Goal: Task Accomplishment & Management: Complete application form

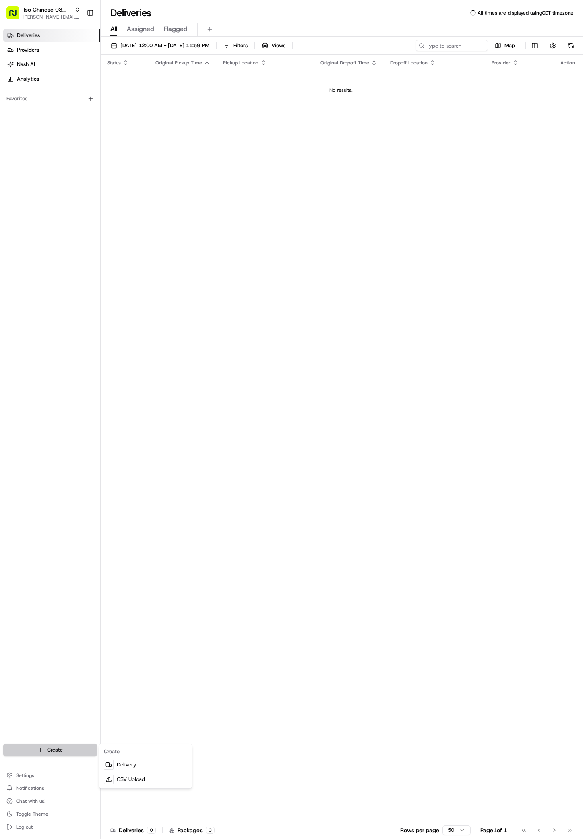
click at [61, 748] on html "Tso Chinese 03 TsoCo [PERSON_NAME][EMAIL_ADDRESS][DOMAIN_NAME] Toggle Sidebar D…" at bounding box center [291, 419] width 583 height 839
click at [133, 764] on link "Delivery" at bounding box center [146, 765] width 90 height 15
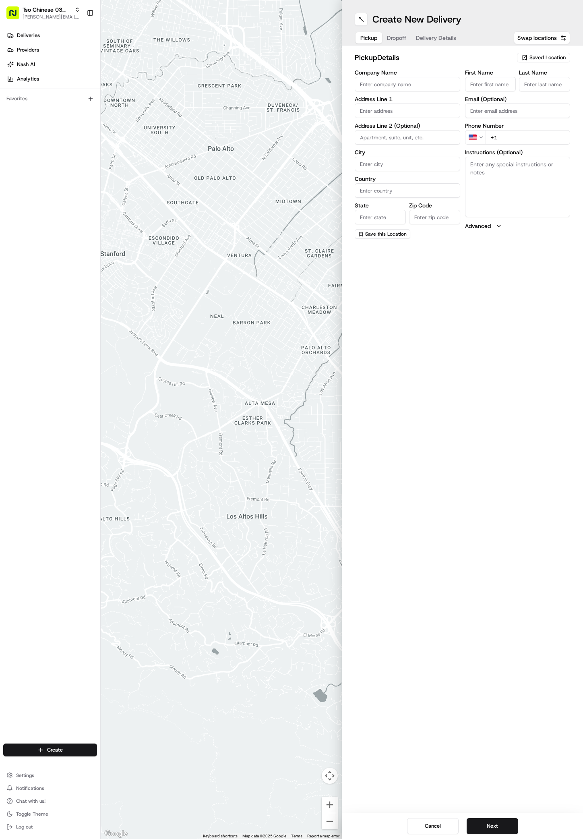
click at [541, 58] on span "Saved Location" at bounding box center [548, 57] width 36 height 7
click at [547, 99] on div "(03) Tso Chinese Takeout & Delivery TsoCo (03)" at bounding box center [525, 91] width 115 height 19
type input "(03) Tso Chinese Takeout & Delivery TsoCo"
type input "Ste F"
type input "Austin"
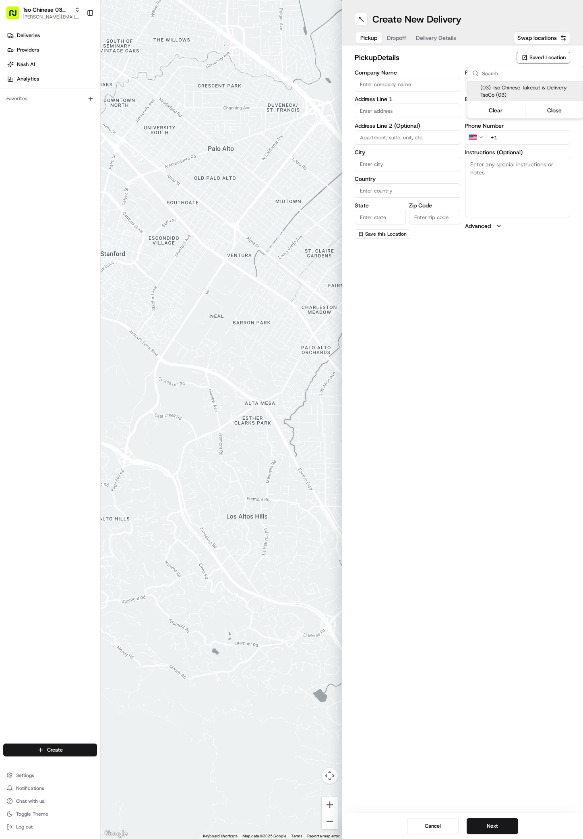
type input "US"
type input "TX"
type input "78704"
type input "Tso Chinese"
type input "TsoCo Manager"
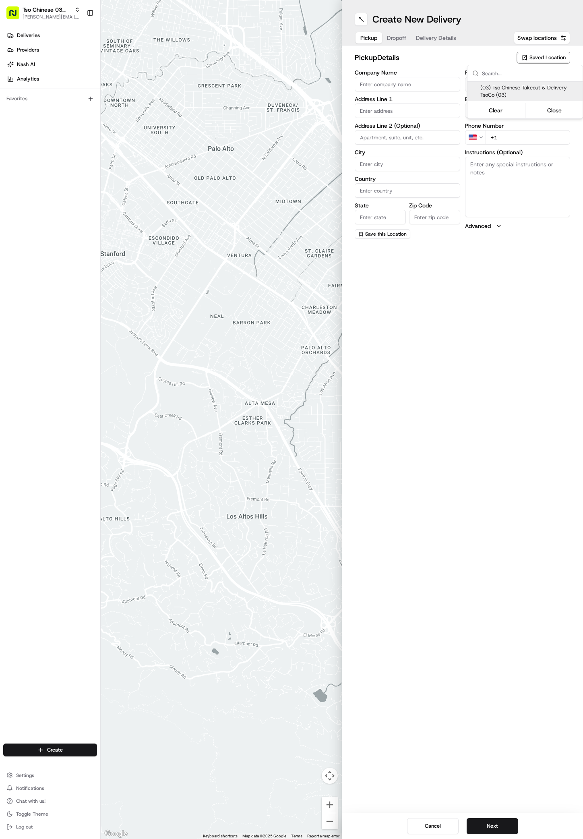
type input "tsocostore@tsochinese.com"
type input "+1 512 428 4445"
type textarea "Submit a picture displaying address & food as Proof of Delivery. Envía una foto…"
type input "2407 S Congress Ave"
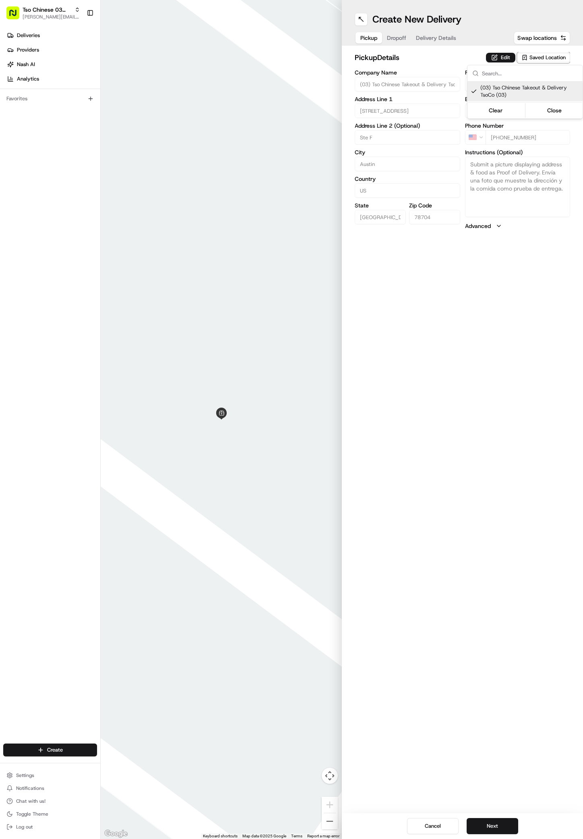
click at [493, 820] on html "Tso Chinese 03 TsoCo antonia@tsochinese.com Toggle Sidebar Deliveries Providers…" at bounding box center [291, 419] width 583 height 839
click at [493, 827] on button "Next" at bounding box center [493, 826] width 52 height 16
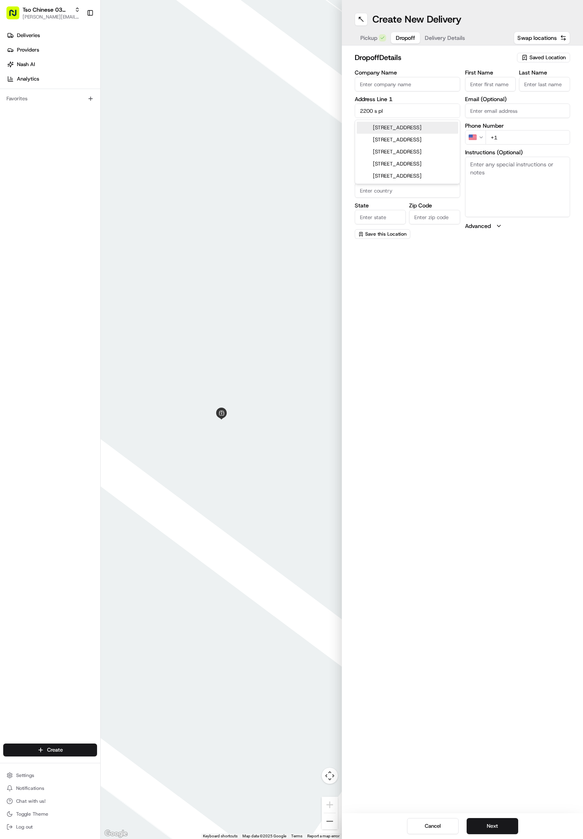
click at [426, 127] on div "2200 South Pleasant Valley Road, Austin, TX" at bounding box center [408, 128] width 102 height 12
type input "[STREET_ADDRESS]"
type input "Austin"
type input "United States"
type input "TX"
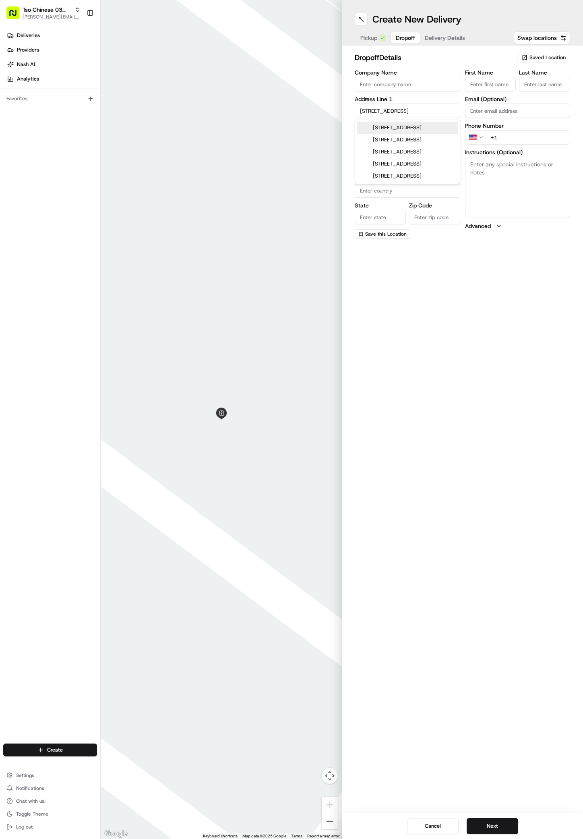
type input "78741"
type input "2200 South Pleasant Valley Road"
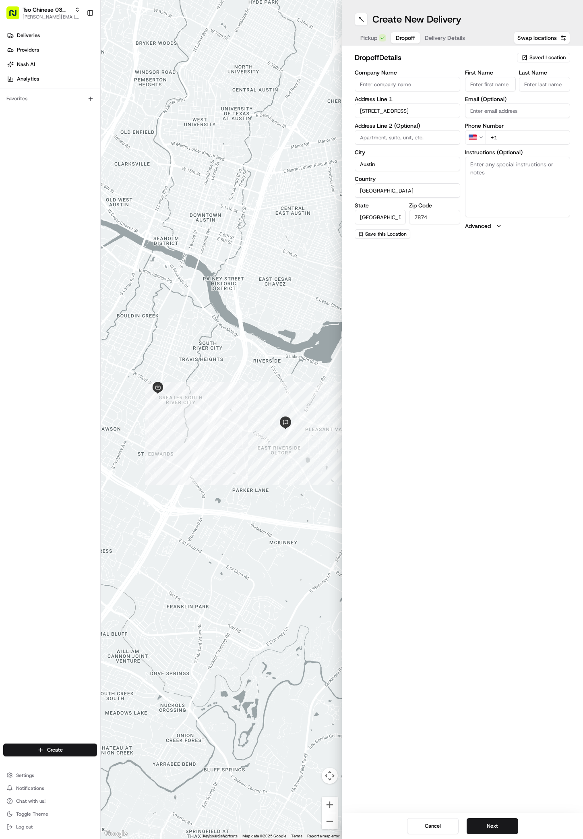
click at [491, 90] on input "First Name" at bounding box center [490, 84] width 51 height 15
paste input "Mario Zapata"
type input "Mario Zapata"
type input "."
type input "+1 512 949 0398"
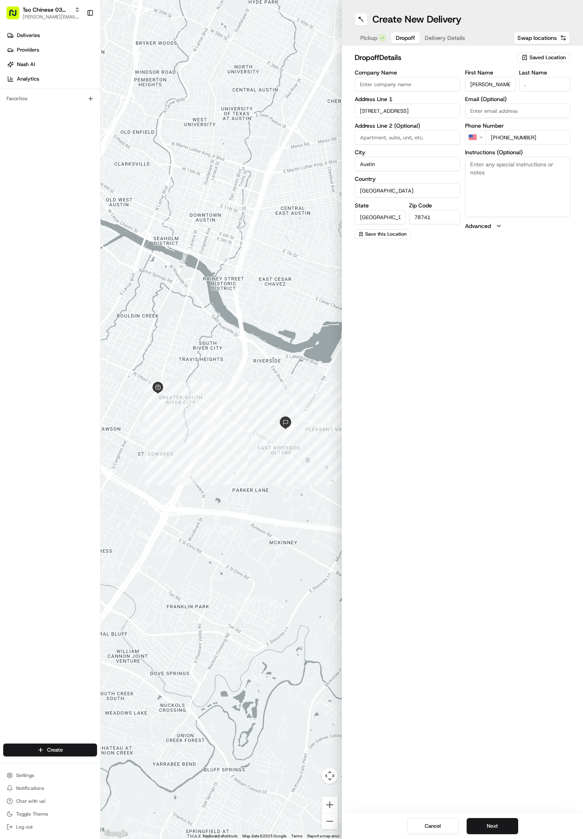
click at [512, 191] on textarea "Instructions (Optional)" at bounding box center [518, 187] width 106 height 60
paste textarea "Metropolis"
paste textarea "Bldg M7 next to pool north of the Metropolis. Go upstairs. DO NOT take to the o…"
type textarea "Metropolis 725 Bldg M7 next to pool north of the Metropolis. Go upstairs. DO NO…"
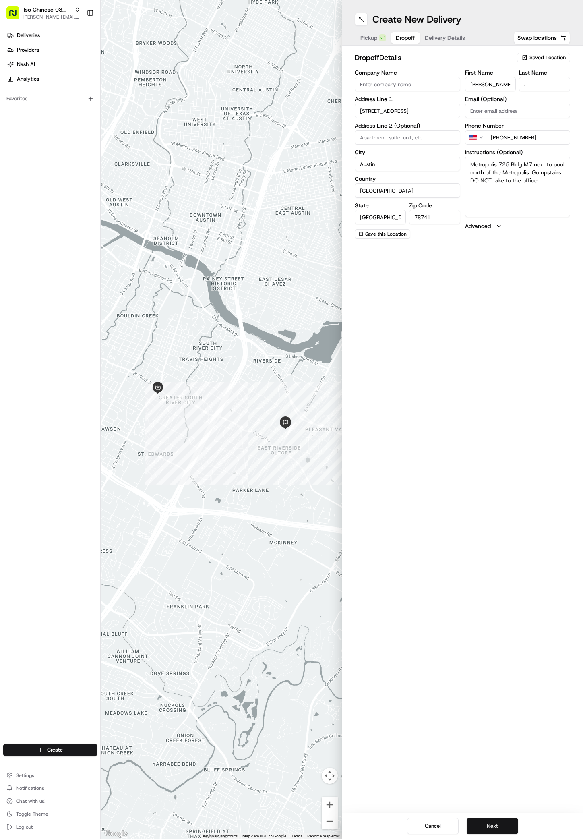
click at [490, 826] on button "Next" at bounding box center [493, 826] width 52 height 16
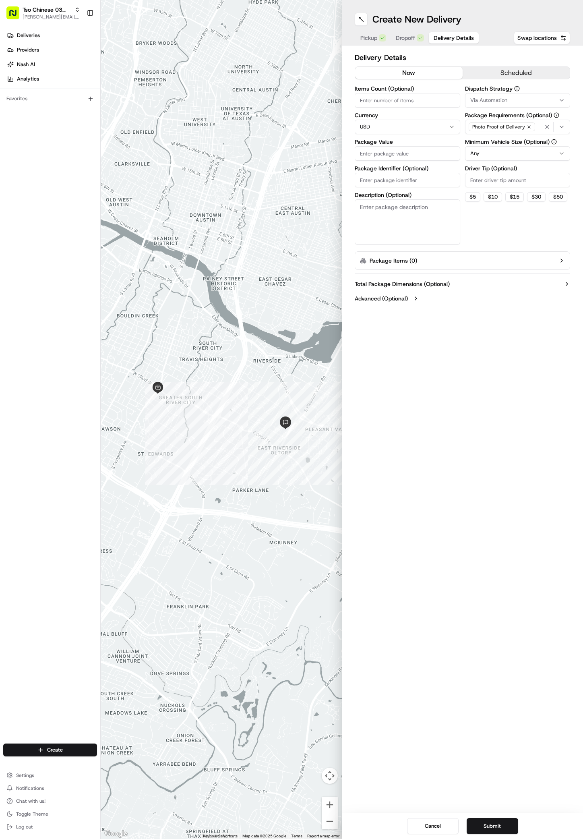
click at [495, 107] on button "Via Automation" at bounding box center [518, 100] width 106 height 15
click at [498, 143] on span "TsoCo Strategy" at bounding box center [528, 144] width 99 height 7
drag, startPoint x: 488, startPoint y: 252, endPoint x: 487, endPoint y: 232, distance: 19.7
click at [487, 252] on html "Tso Chinese 03 TsoCo antonia@tsochinese.com Toggle Sidebar Deliveries Providers…" at bounding box center [291, 419] width 583 height 839
click at [487, 178] on input "Driver Tip (Optional)" at bounding box center [518, 180] width 106 height 15
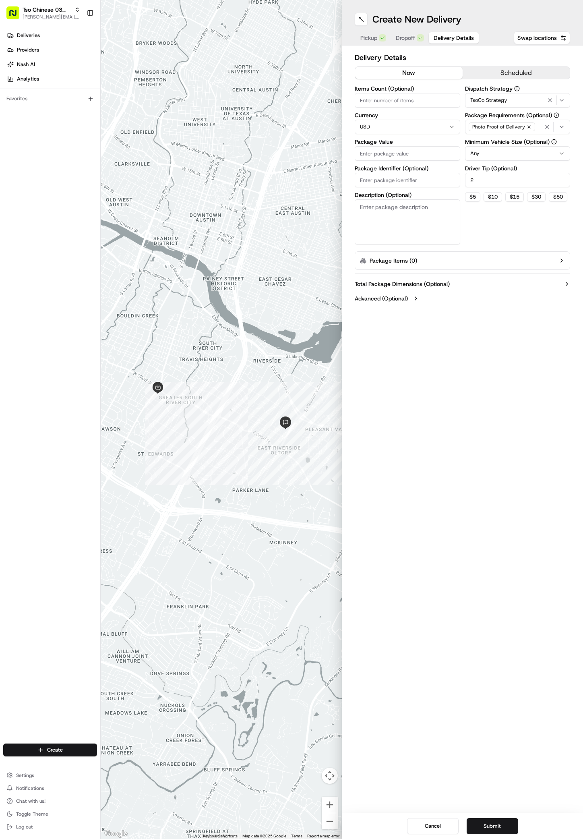
type input "2"
click at [412, 150] on input "Package Value" at bounding box center [408, 153] width 106 height 15
type input "36.7"
click at [439, 177] on input "Package Identifier (Optional)" at bounding box center [408, 180] width 106 height 15
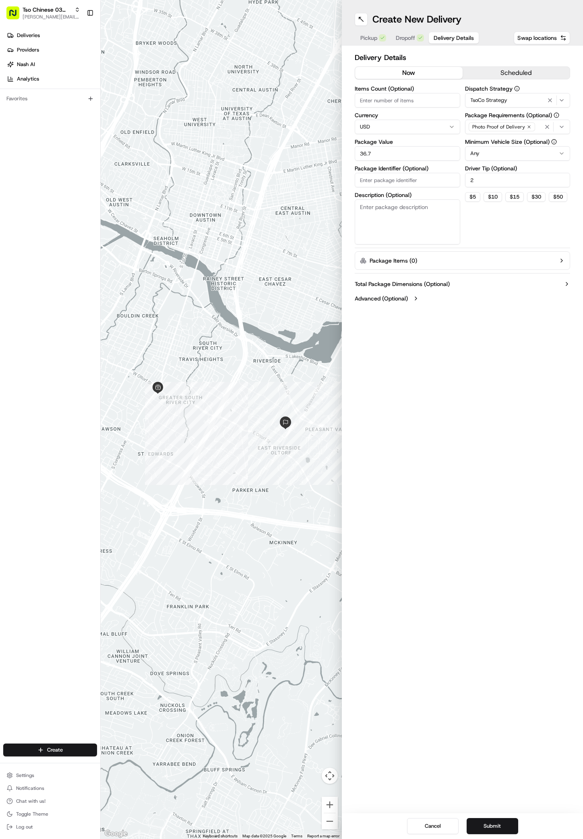
paste input "CCXQRYV"
type input "CCXQRYV"
click at [472, 823] on button "Submit" at bounding box center [493, 826] width 52 height 16
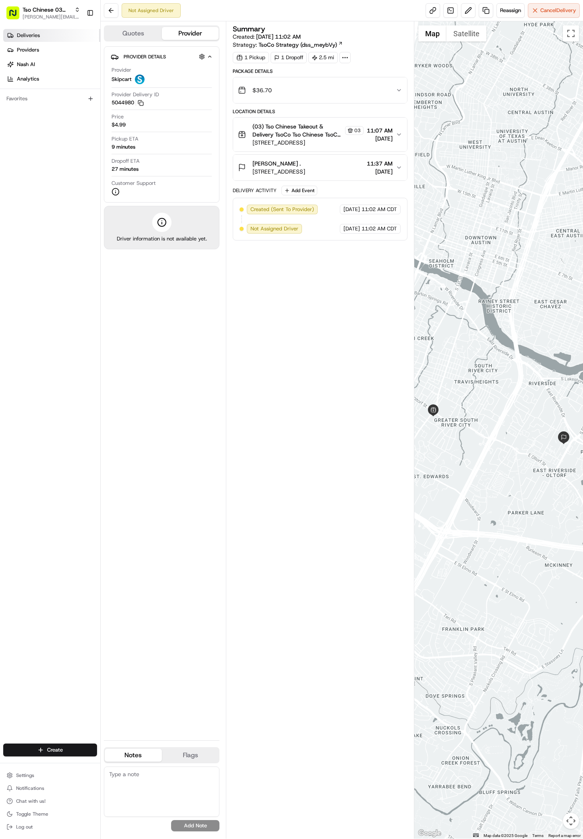
click at [14, 35] on link "Deliveries" at bounding box center [51, 35] width 97 height 13
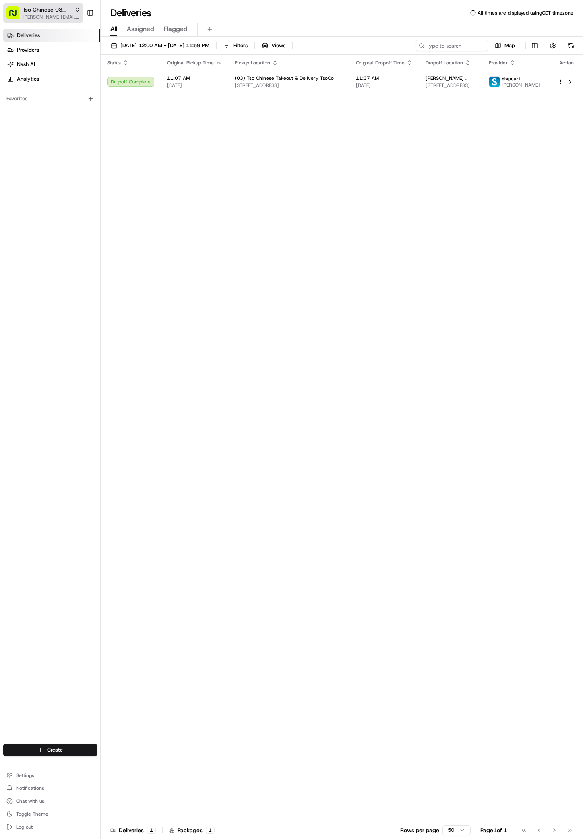
click at [30, 9] on span "Tso Chinese 03 TsoCo" at bounding box center [47, 10] width 49 height 8
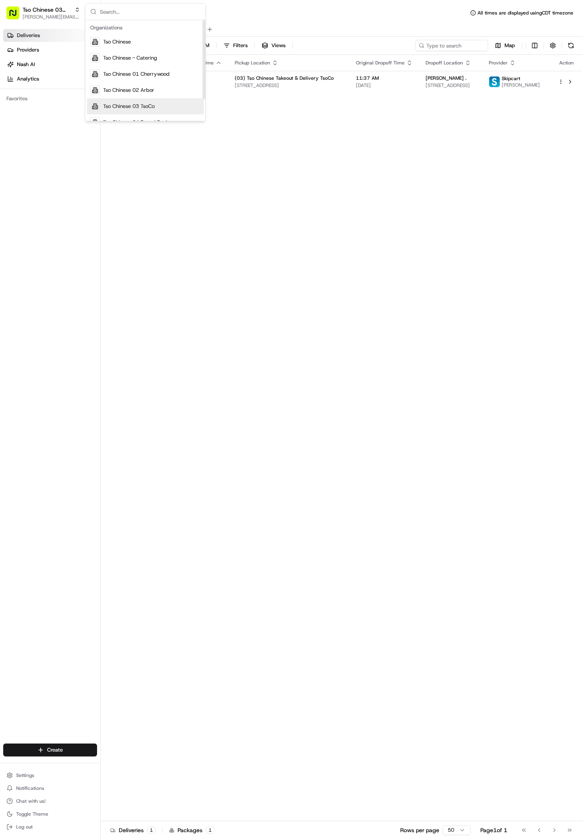
scroll to position [2, 0]
click at [127, 54] on span "Tso Chinese - Catering" at bounding box center [130, 55] width 54 height 7
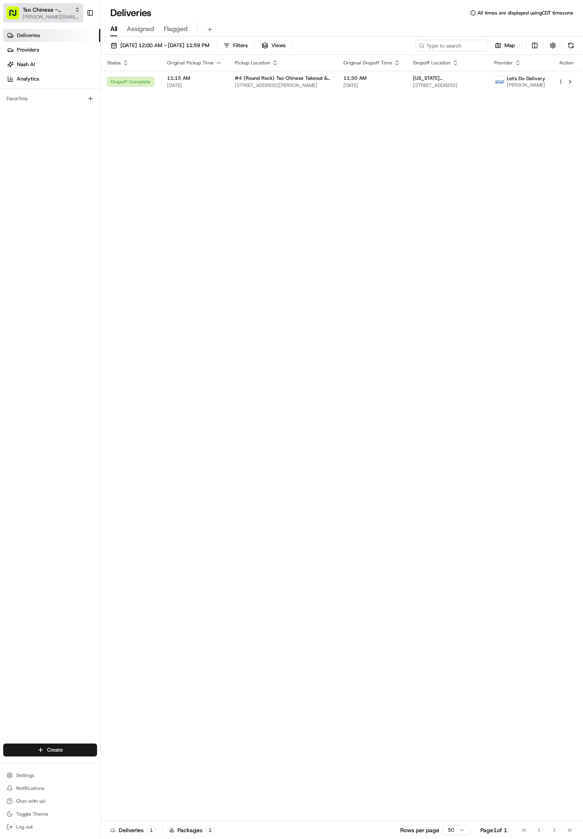
click at [38, 17] on span "[PERSON_NAME][EMAIL_ADDRESS][DOMAIN_NAME]" at bounding box center [52, 17] width 58 height 6
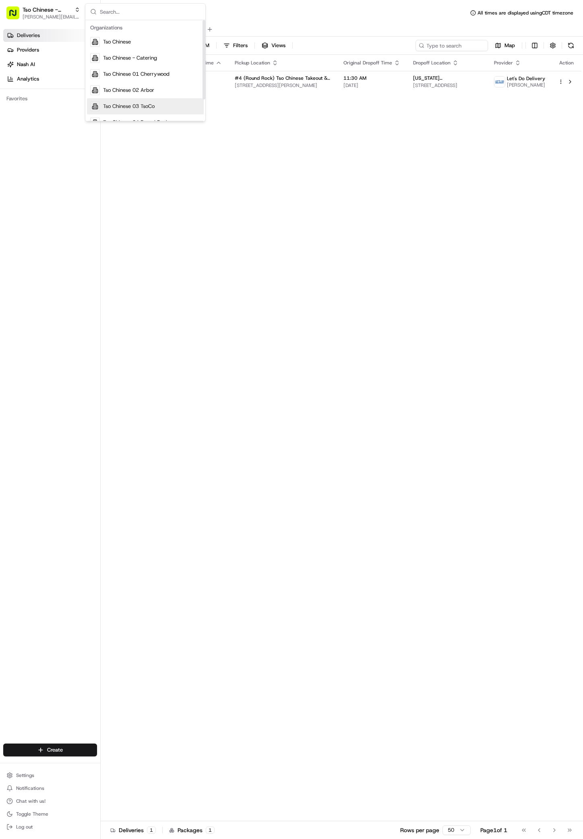
click at [152, 105] on span "Tso Chinese 03 TsoCo" at bounding box center [129, 106] width 52 height 7
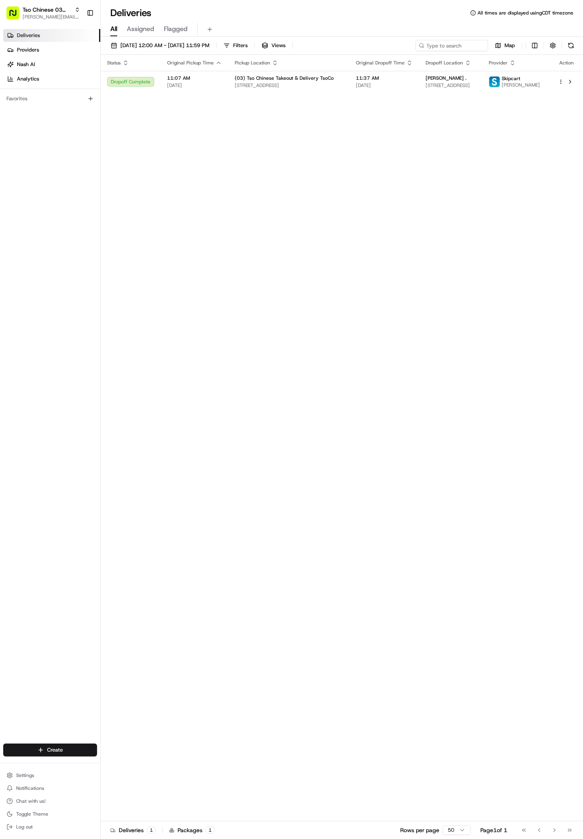
click at [300, 543] on div "Status Original Pickup Time Pickup Location Original Dropoff Time Dropoff Locat…" at bounding box center [341, 438] width 481 height 767
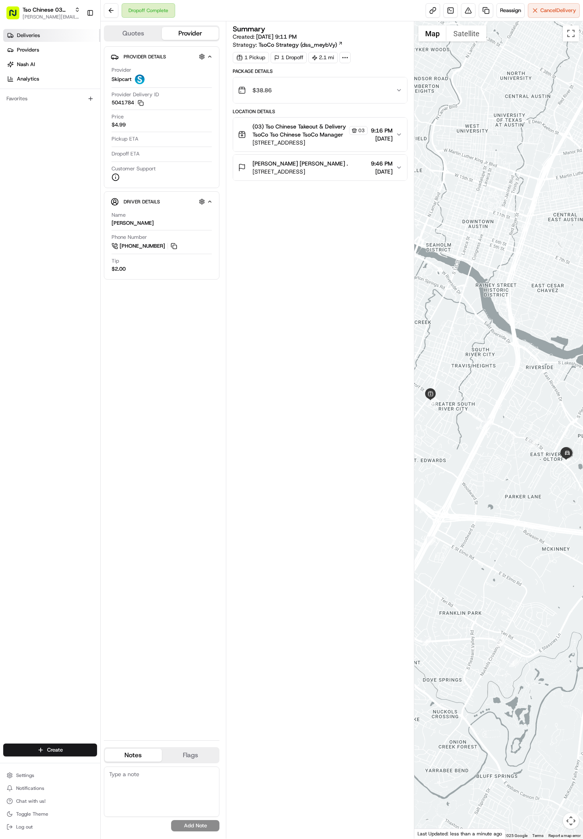
click at [33, 37] on span "Deliveries" at bounding box center [28, 35] width 23 height 7
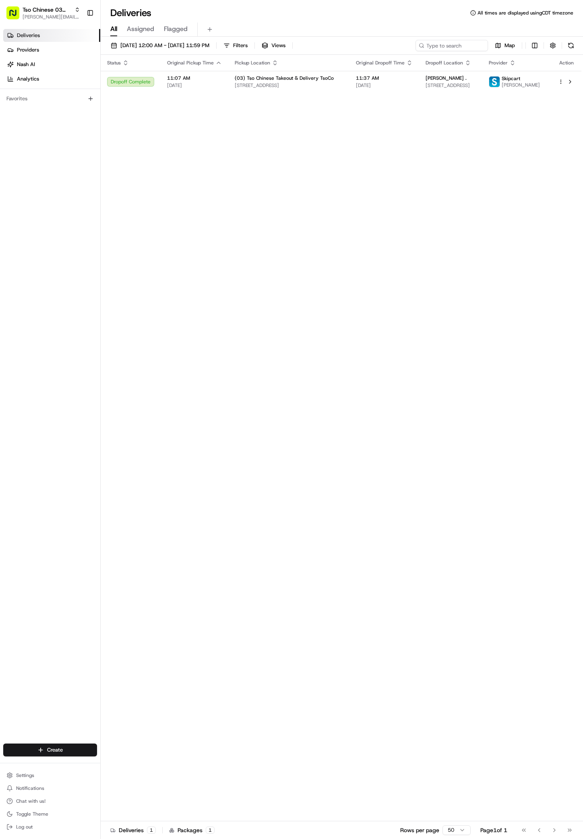
click at [323, 476] on div "Status Original Pickup Time Pickup Location Original Dropoff Time Dropoff Locat…" at bounding box center [341, 438] width 481 height 767
